Goal: Check status: Check status

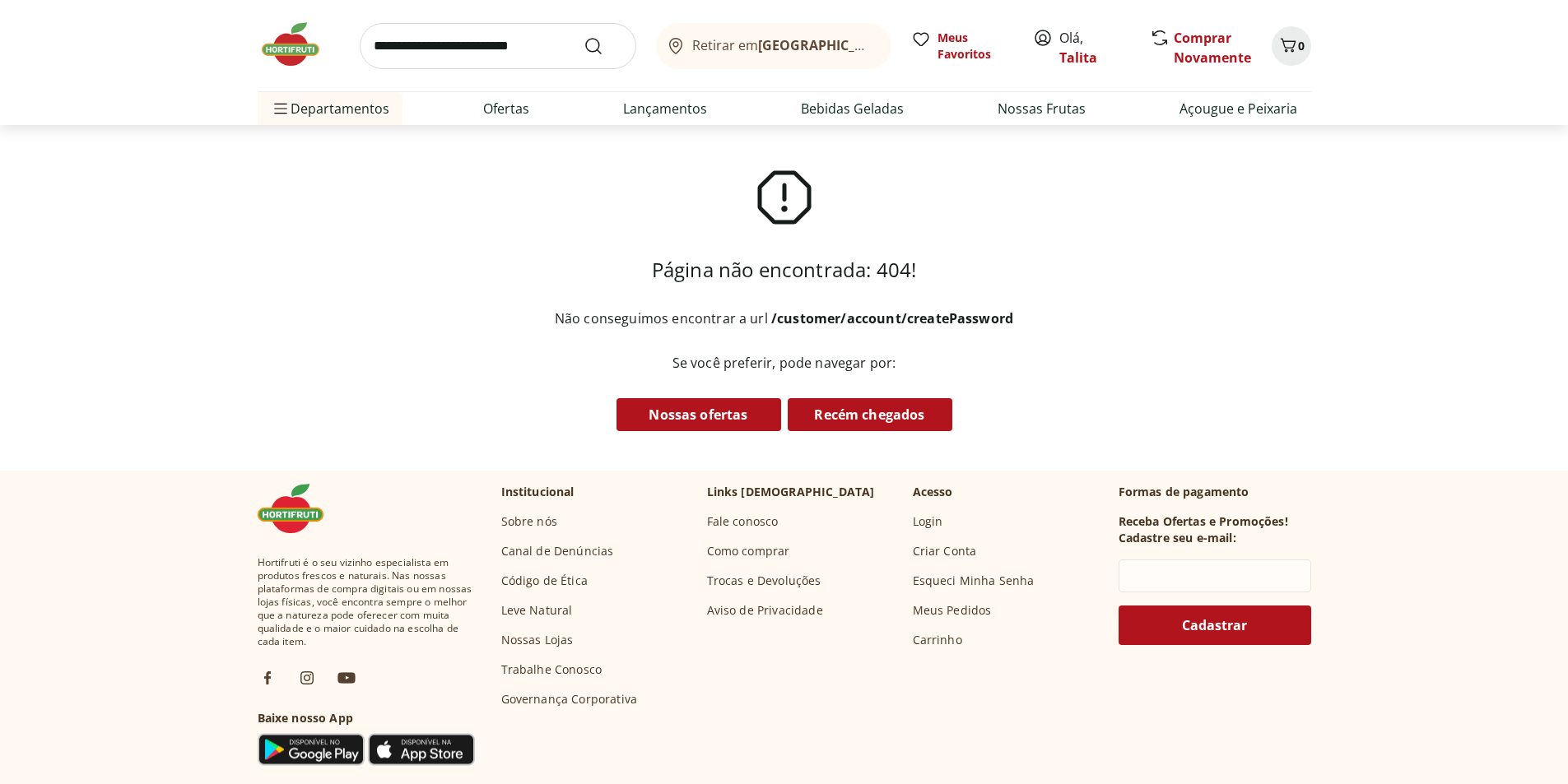
type input "**********"
click at [1073, 46] on span "Olá, Talita" at bounding box center [1096, 47] width 73 height 39
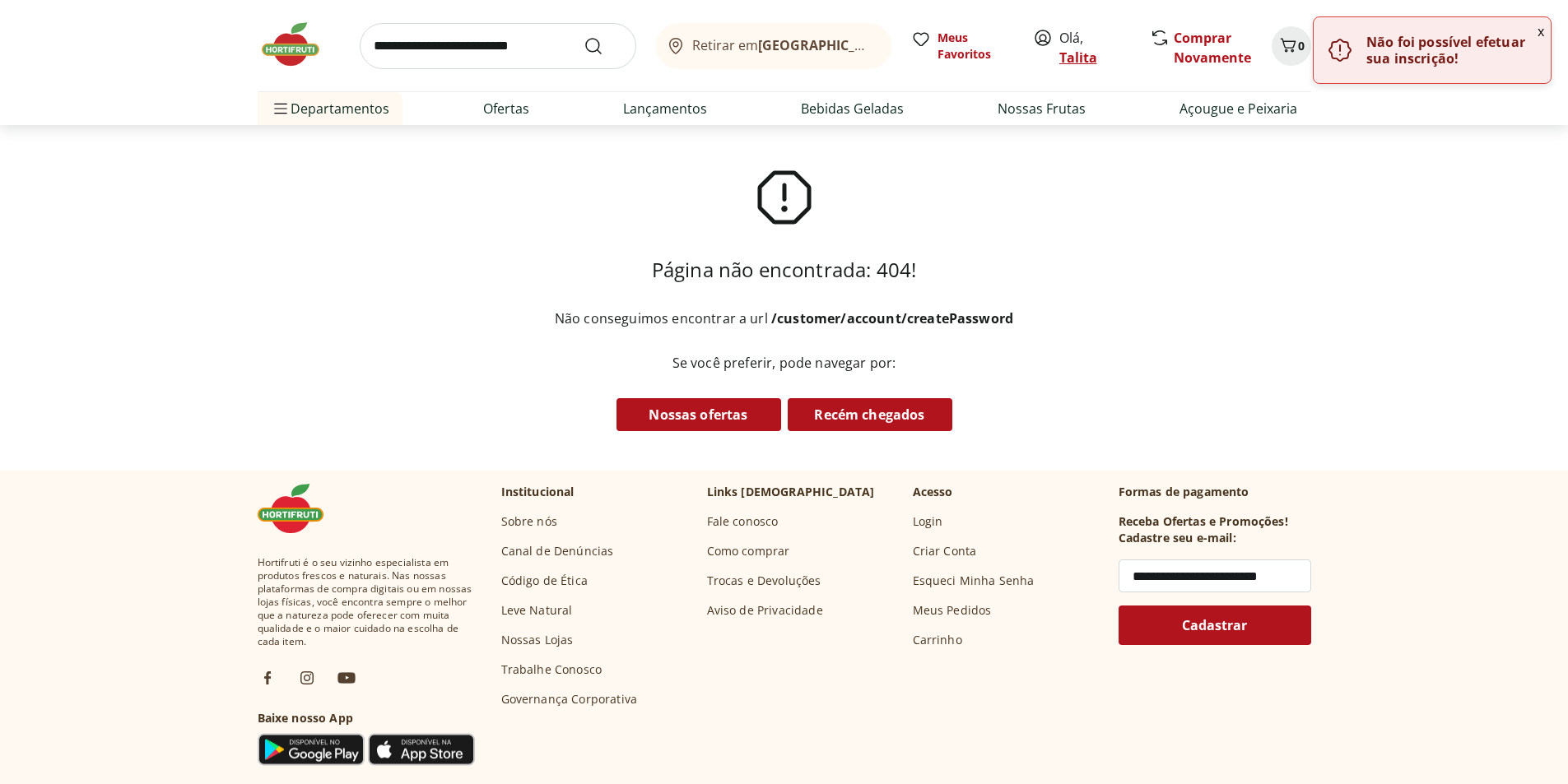
click at [1078, 55] on link "Talita" at bounding box center [1078, 57] width 38 height 18
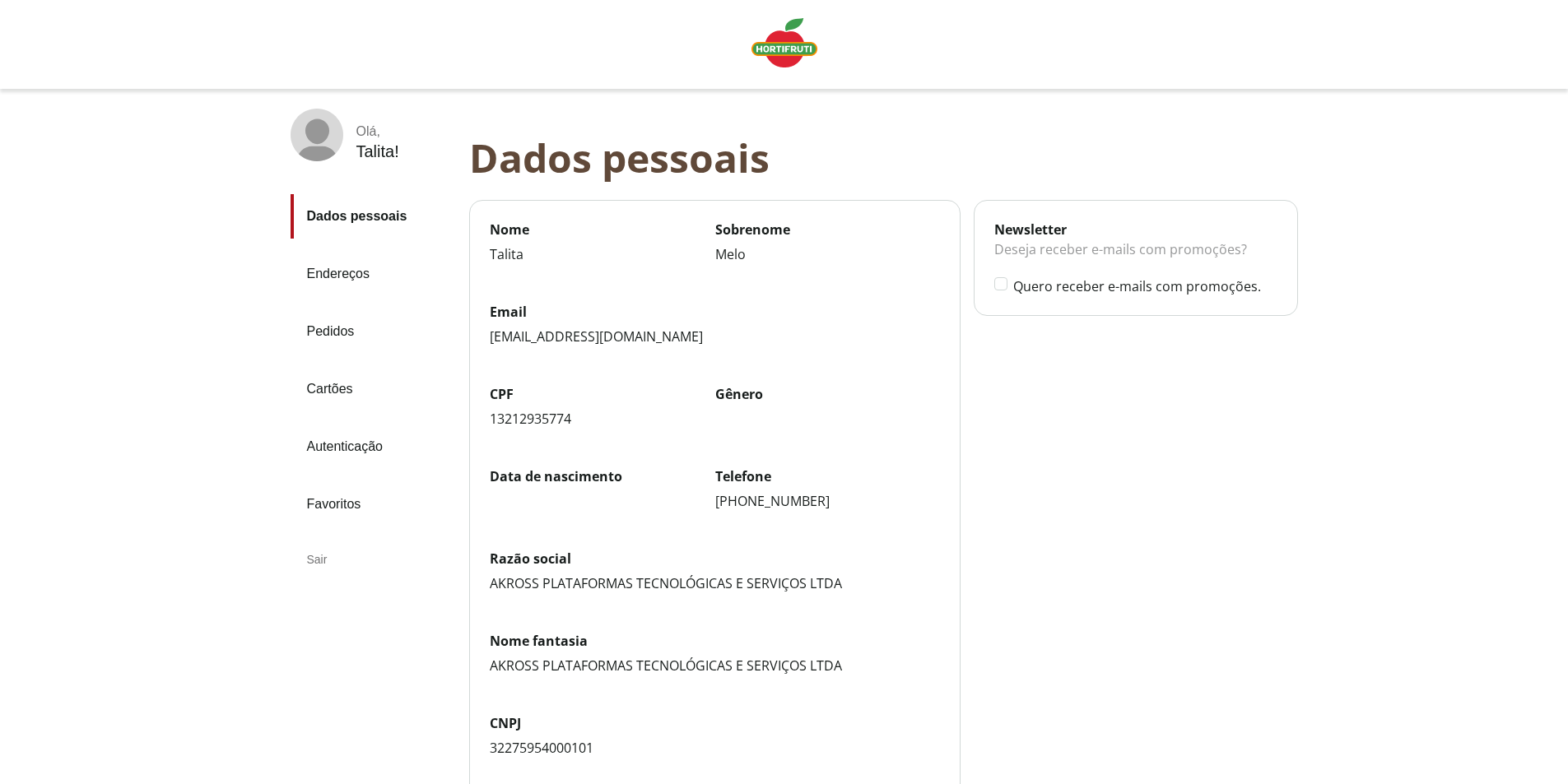
click at [329, 331] on link "Pedidos" at bounding box center [373, 332] width 165 height 45
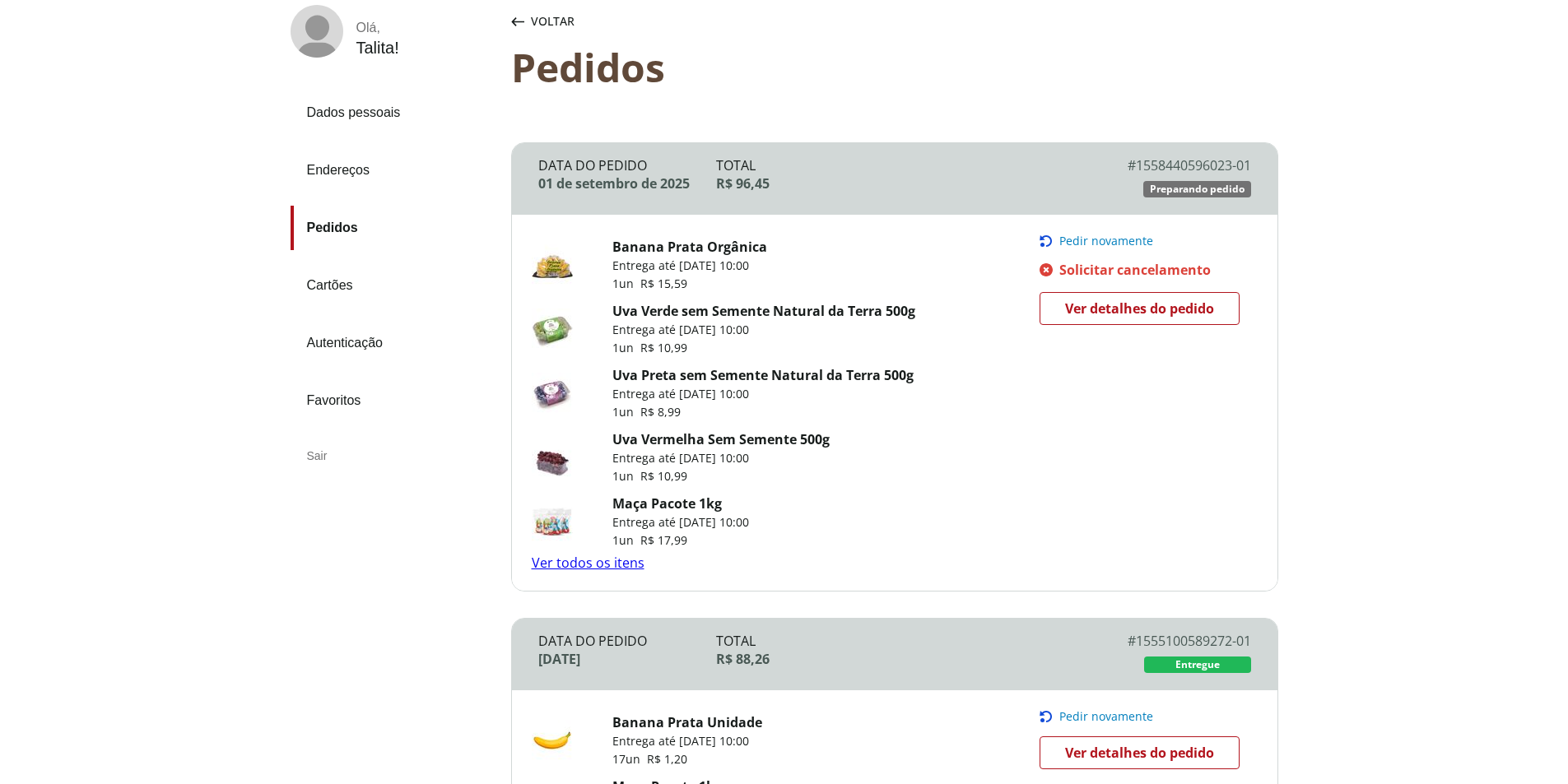
scroll to position [82, 0]
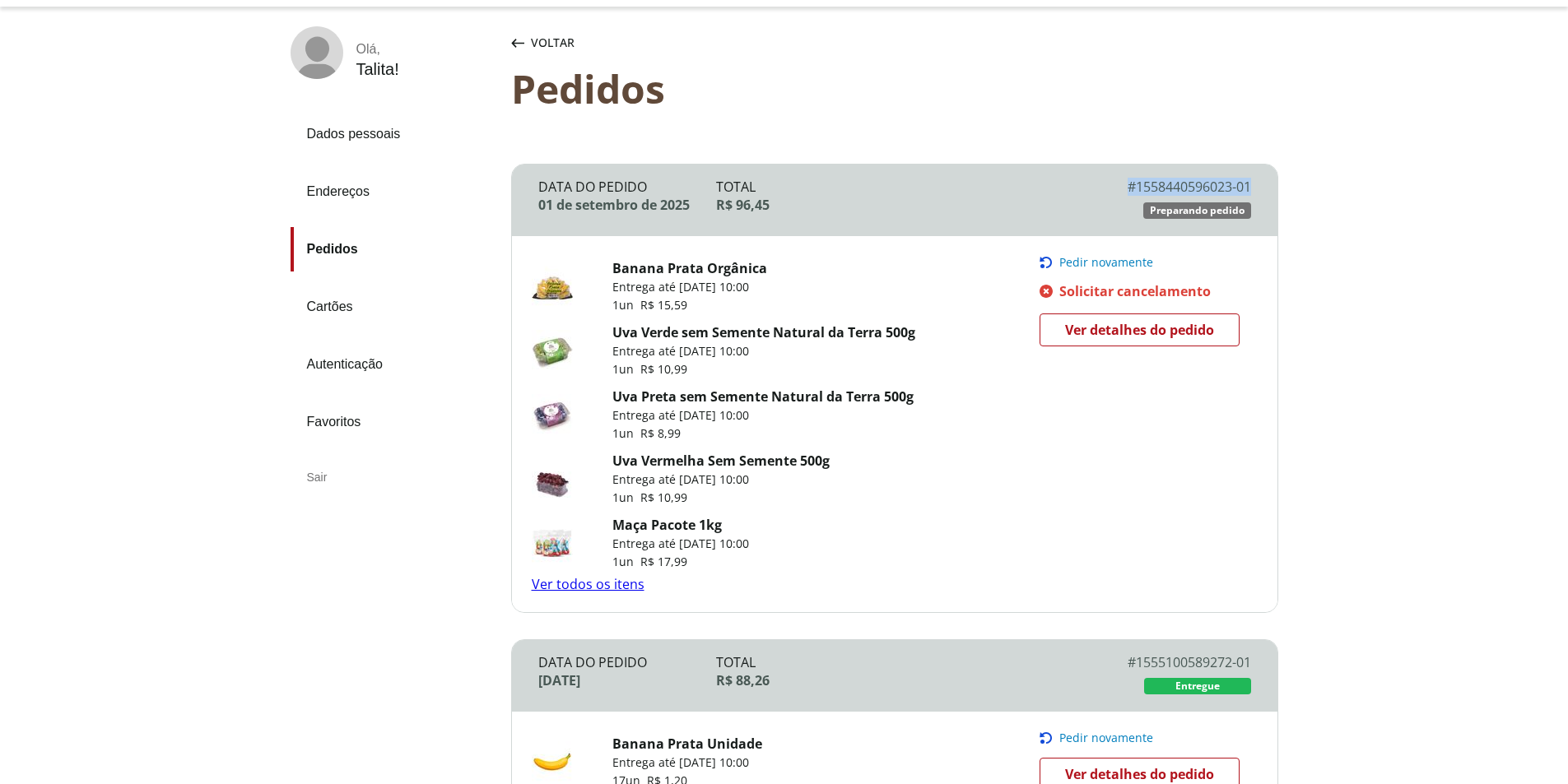
drag, startPoint x: 1106, startPoint y: 181, endPoint x: 1266, endPoint y: 169, distance: 160.4
click at [1266, 169] on div "Data do Pedido [DATE] Total R$ 96,45 # 1558440596023-01 # SLR-1558440596023-01 …" at bounding box center [894, 200] width 766 height 72
copy div "# 1558440596023-01"
